Goal: Information Seeking & Learning: Learn about a topic

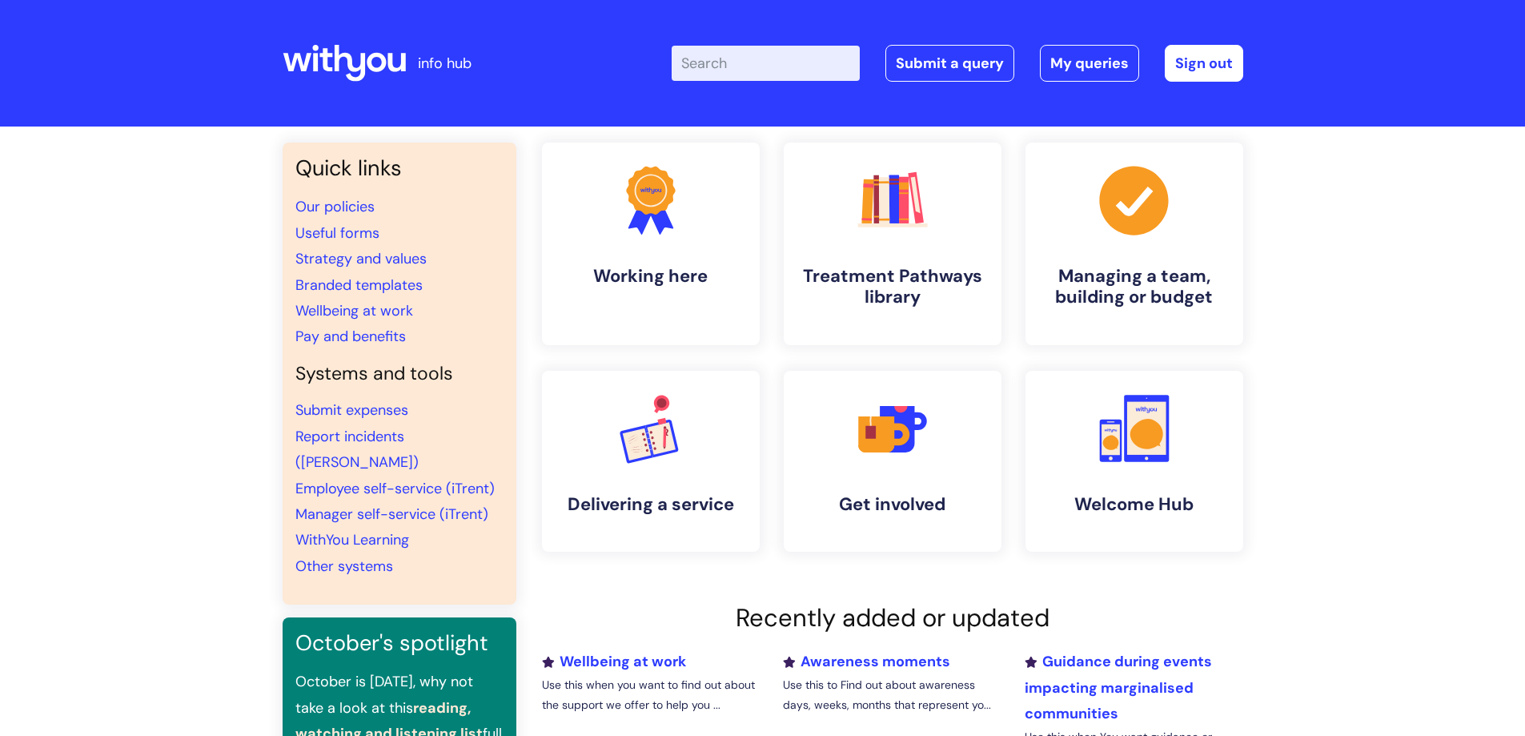
click at [725, 66] on input "Enter your search term here..." at bounding box center [766, 63] width 188 height 35
type input "assessment"
click button "Search" at bounding box center [0, 0] width 0 height 0
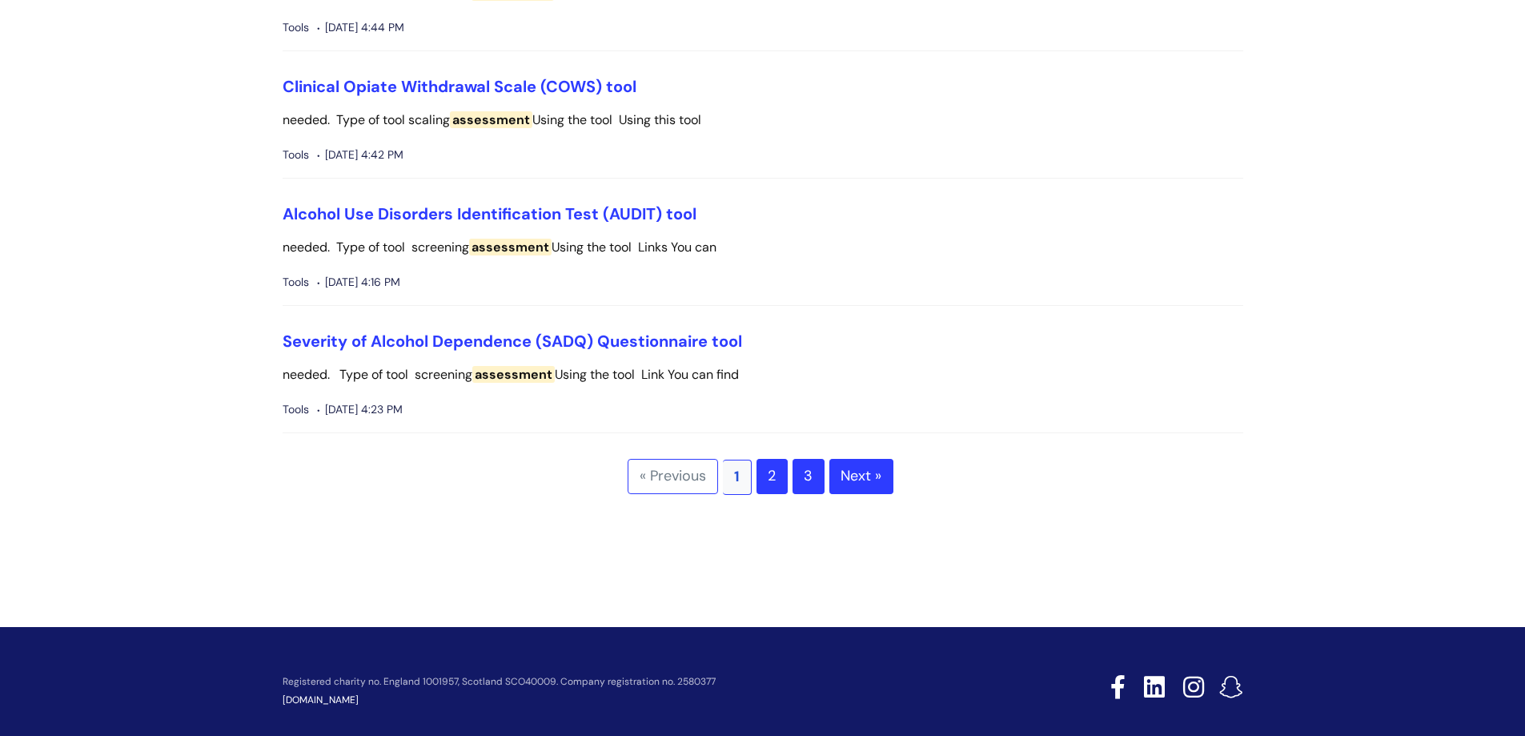
scroll to position [4322, 0]
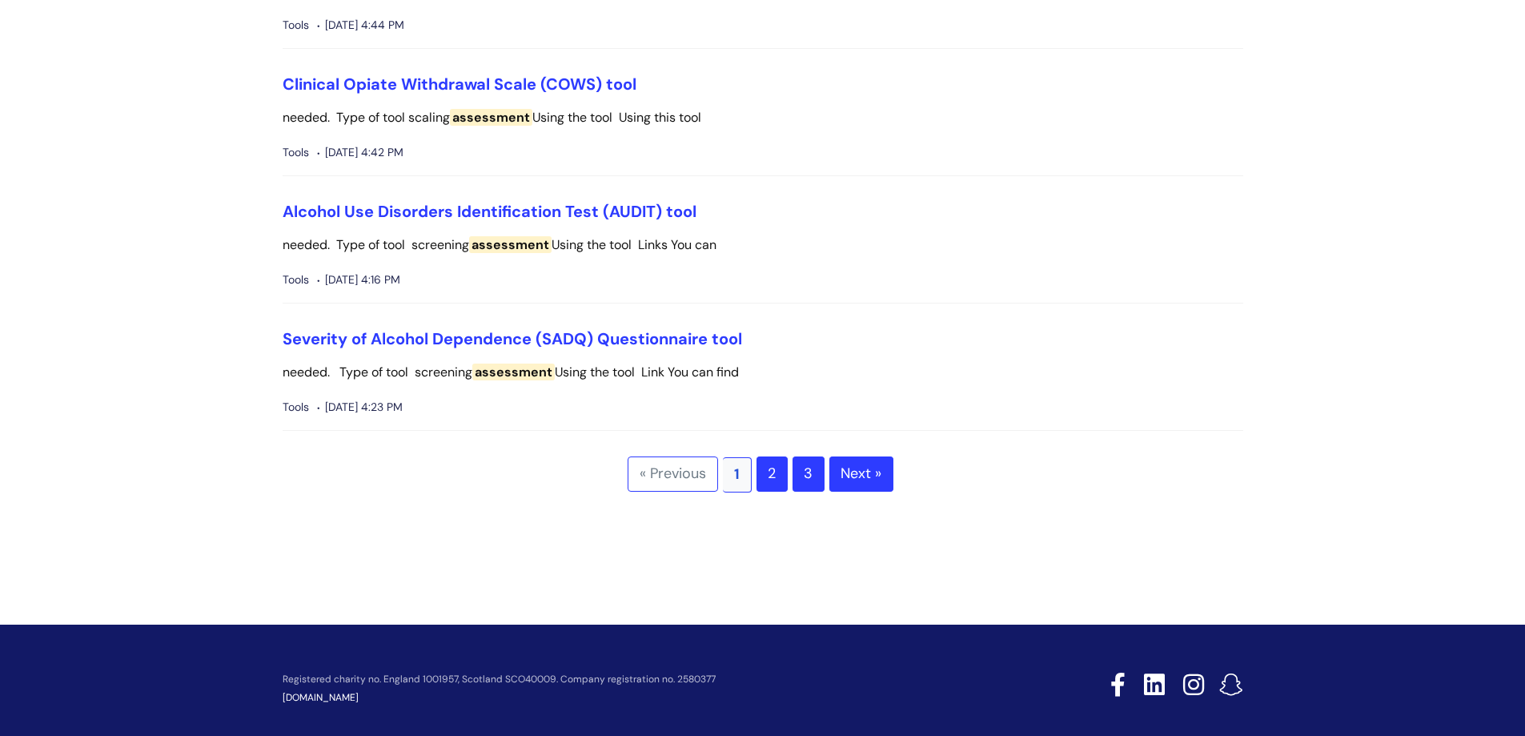
click at [854, 462] on link "Next »" at bounding box center [861, 473] width 64 height 35
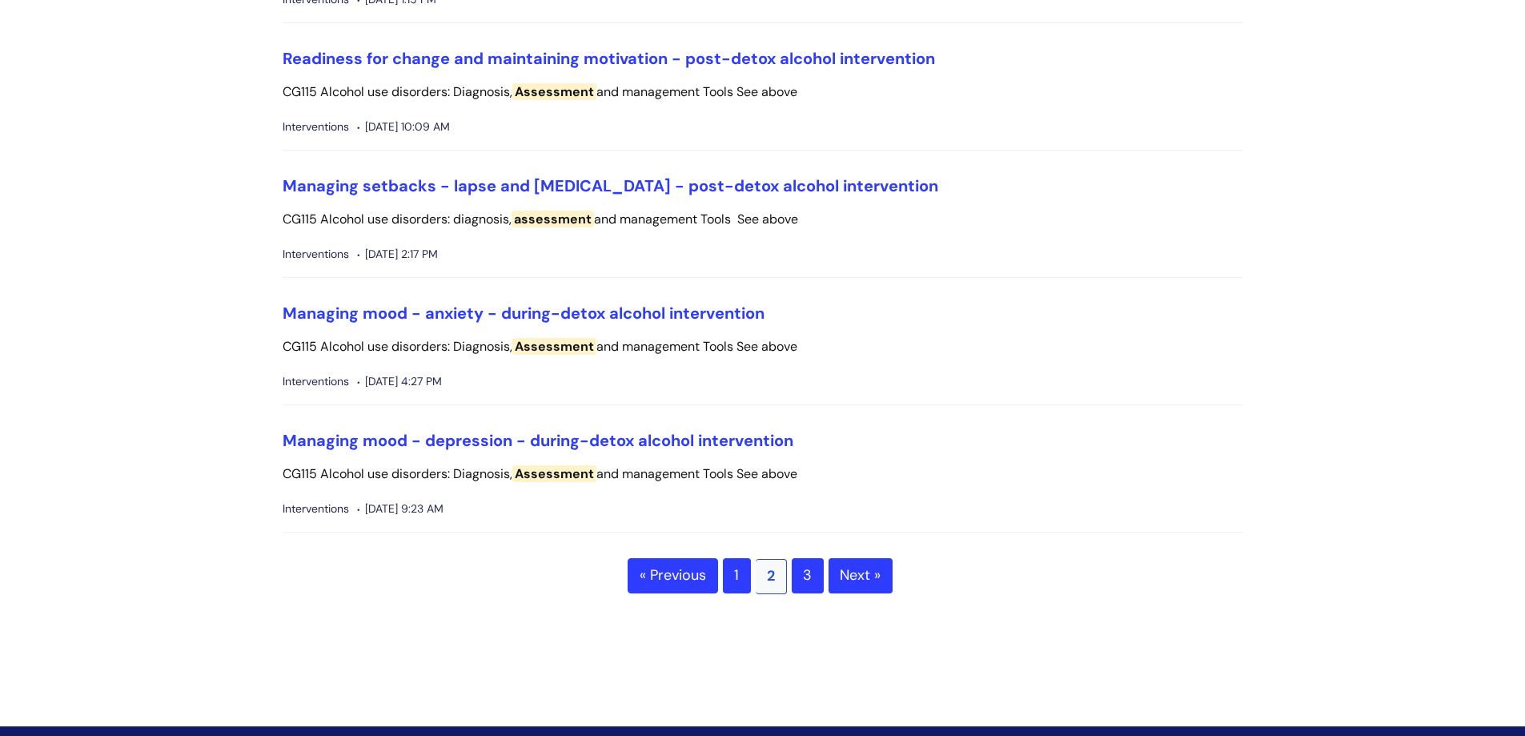
scroll to position [3762, 0]
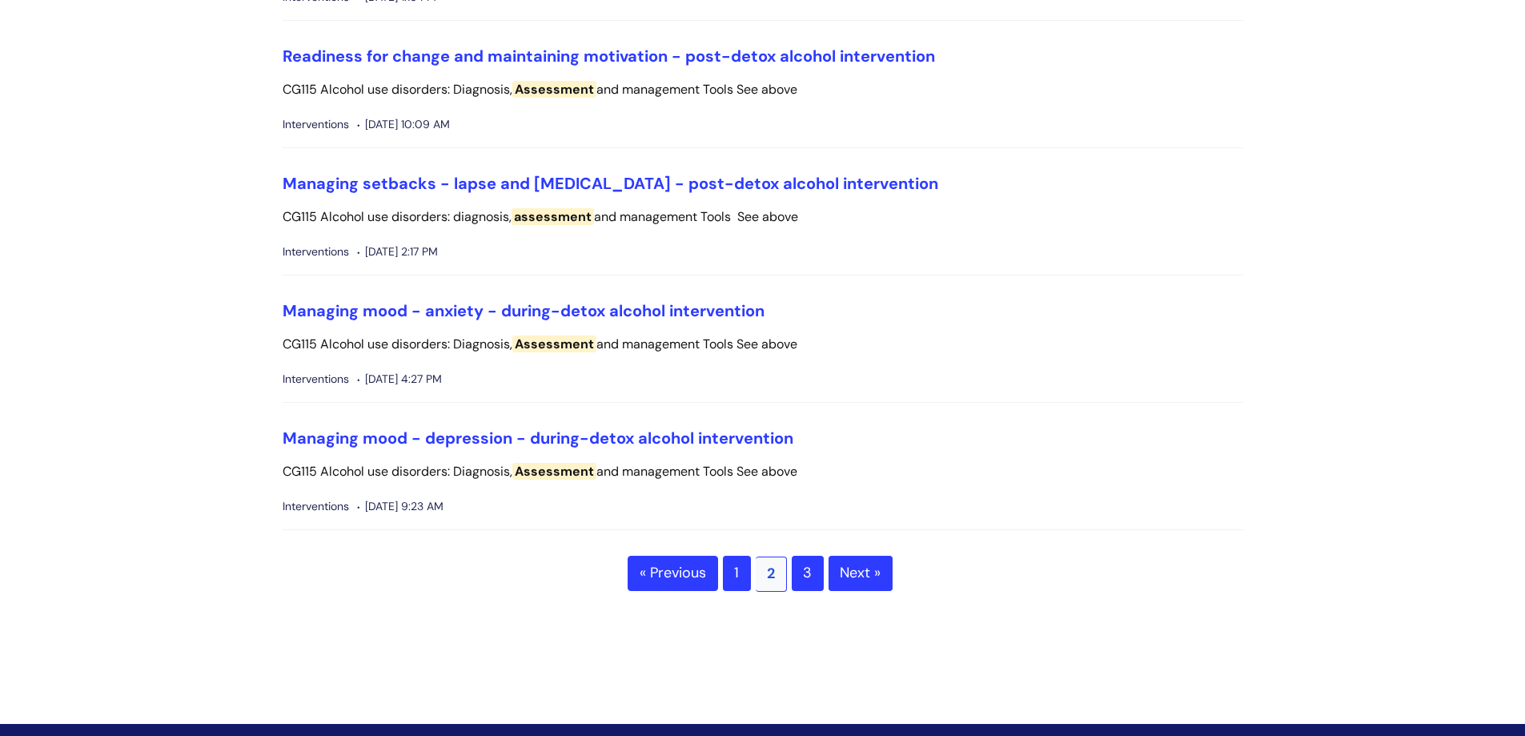
click at [864, 571] on link "Next »" at bounding box center [860, 572] width 64 height 35
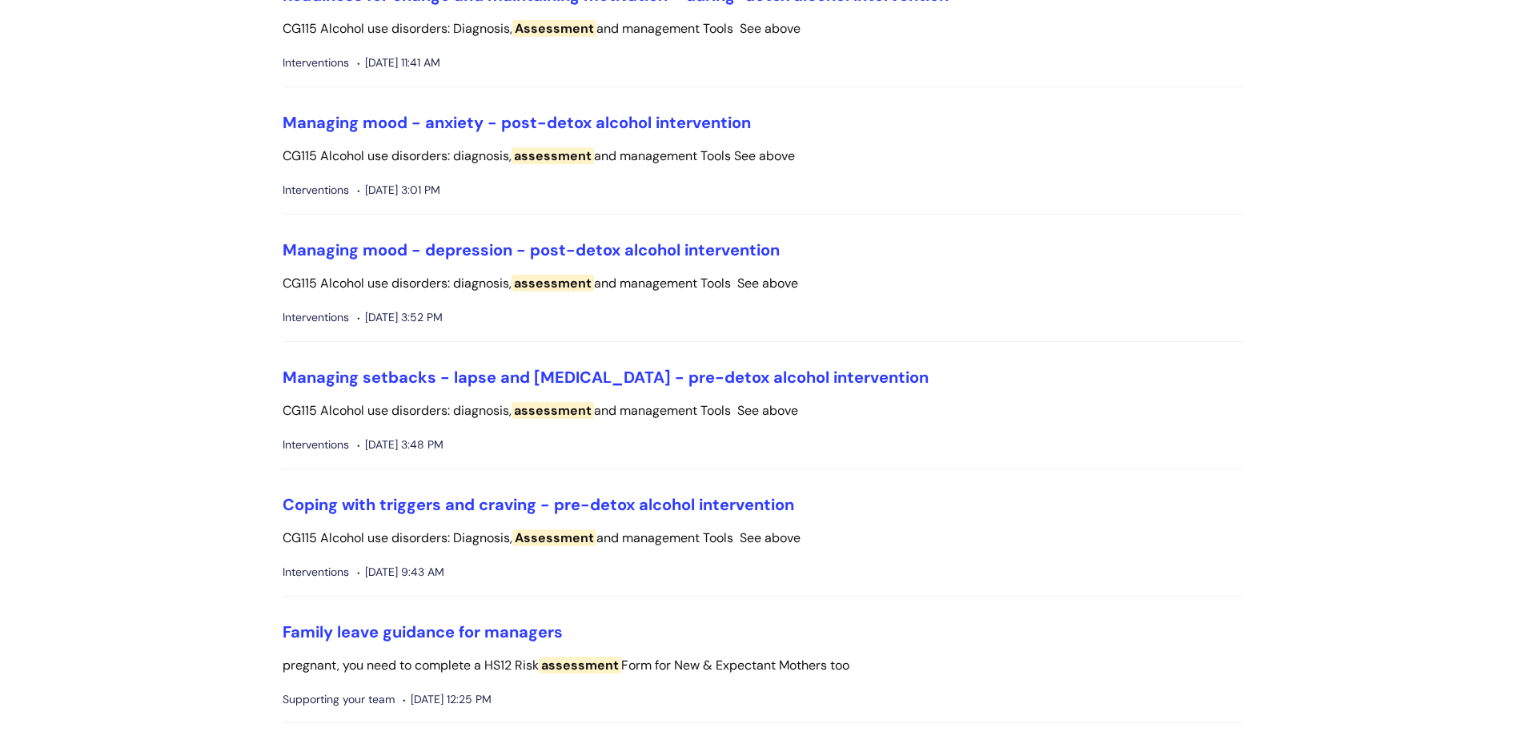
scroll to position [320, 0]
